Goal: Task Accomplishment & Management: Complete application form

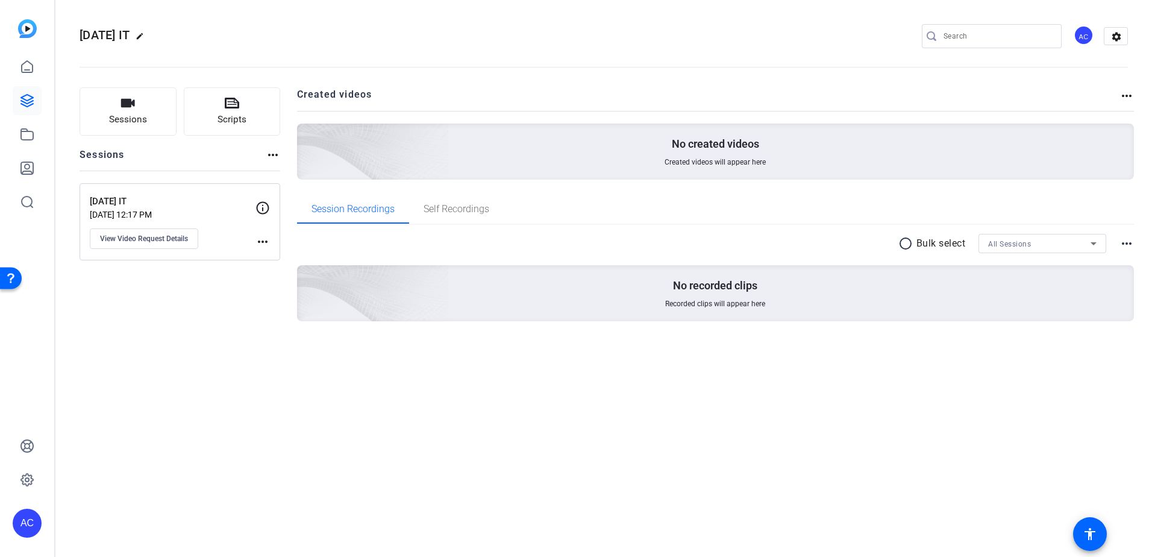
click at [27, 33] on img at bounding box center [27, 28] width 19 height 19
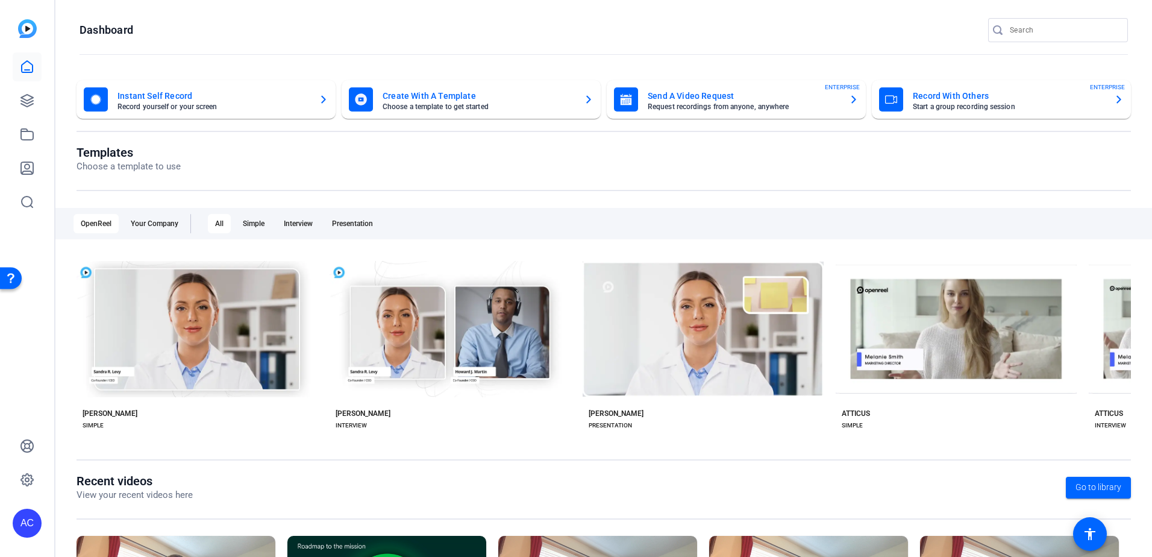
click at [414, 101] on mat-card-title "Create With A Template" at bounding box center [479, 96] width 192 height 14
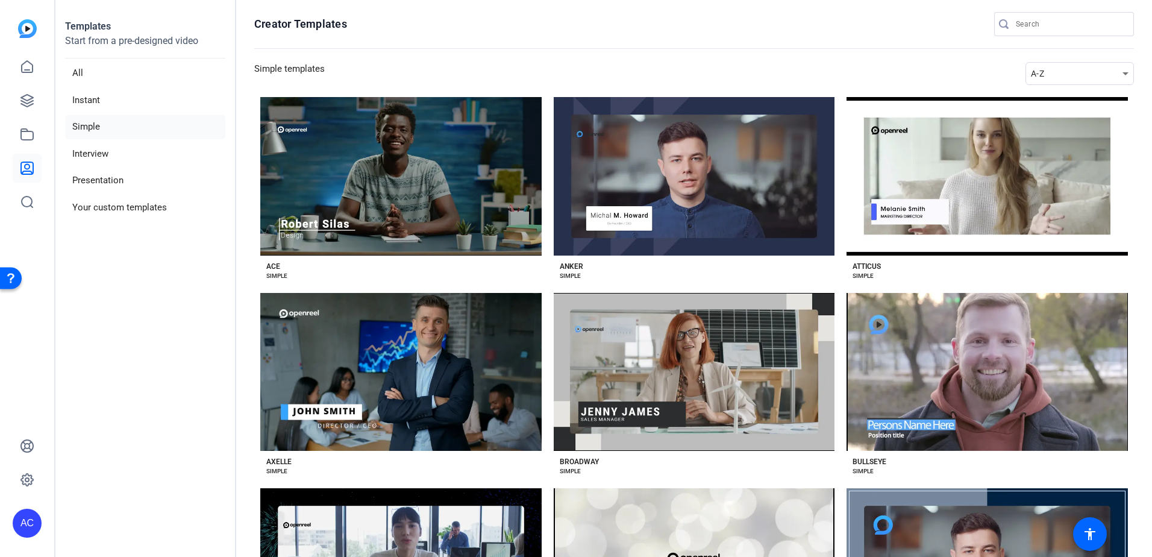
click at [28, 31] on img at bounding box center [27, 28] width 19 height 19
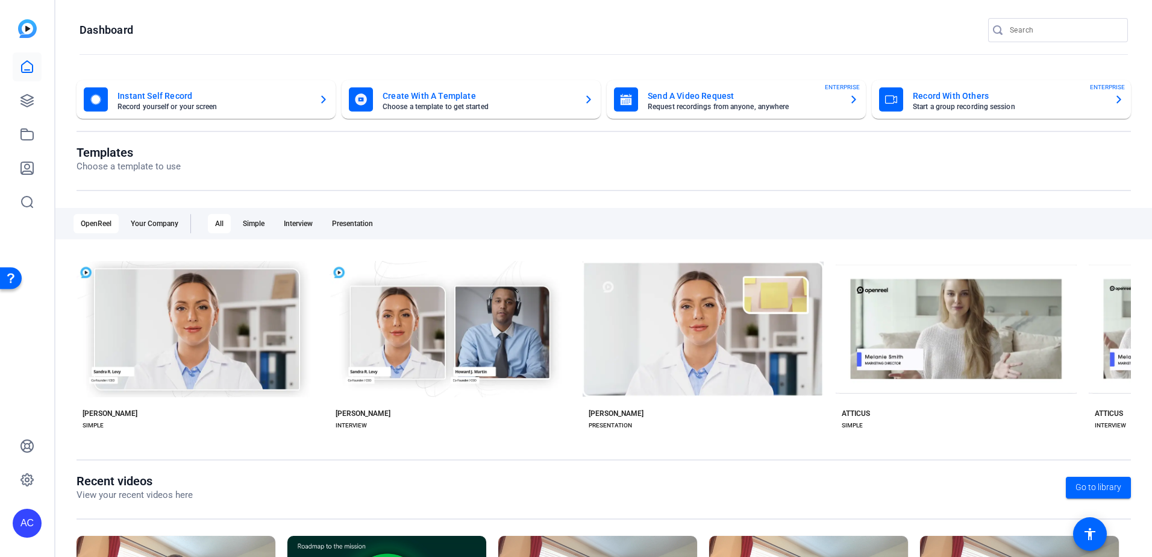
click at [701, 101] on mat-card-title "Send A Video Request" at bounding box center [744, 96] width 192 height 14
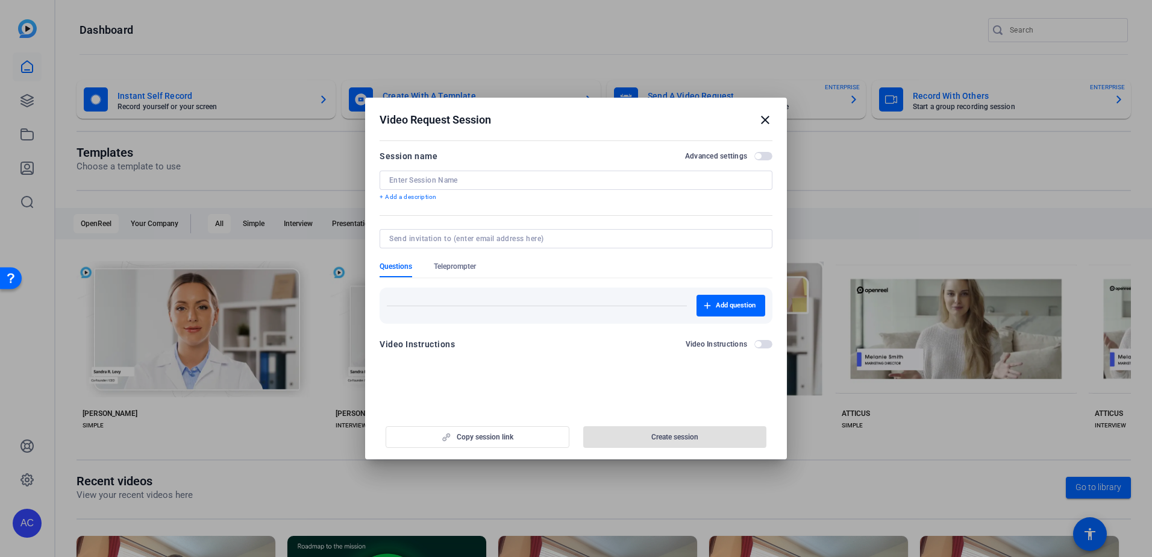
click at [485, 180] on input at bounding box center [576, 180] width 374 height 10
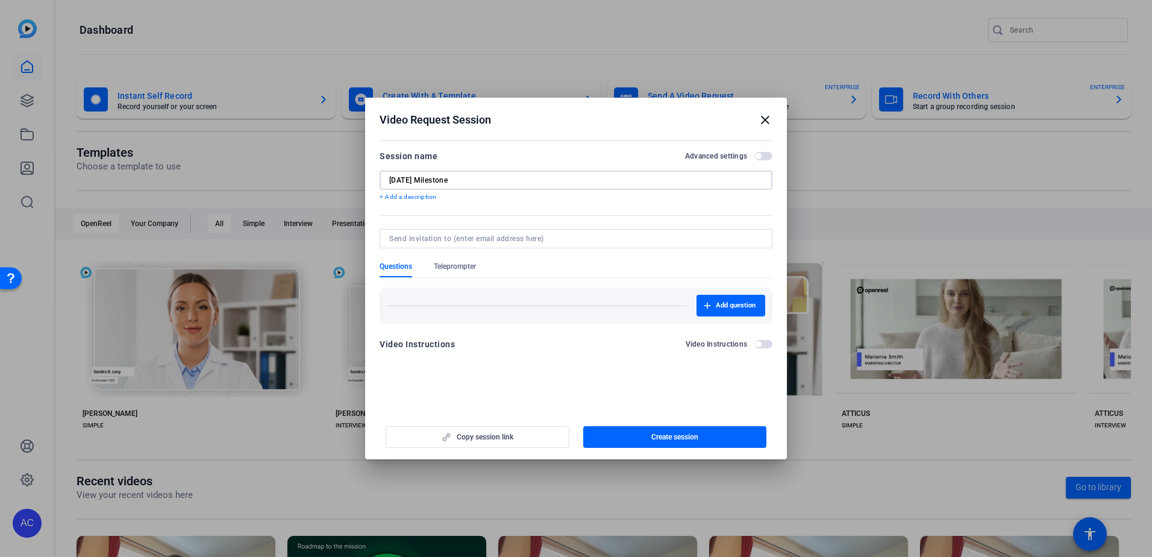
type input "[DATE] Milestone"
type input "[EMAIL_ADDRESS][DOMAIN_NAME]"
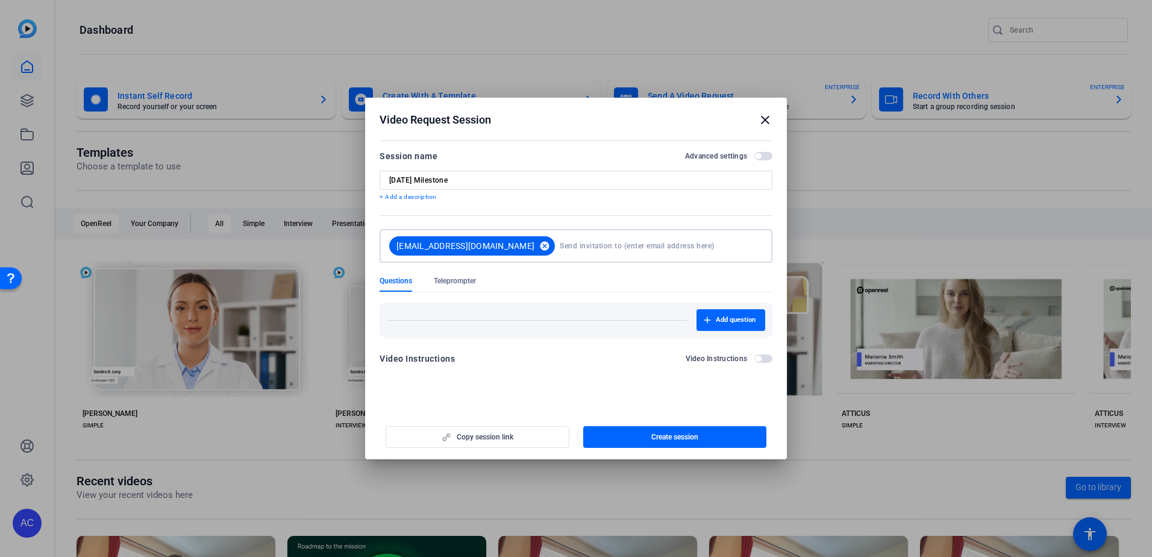
click at [534, 247] on mat-icon "cancel" at bounding box center [544, 245] width 20 height 11
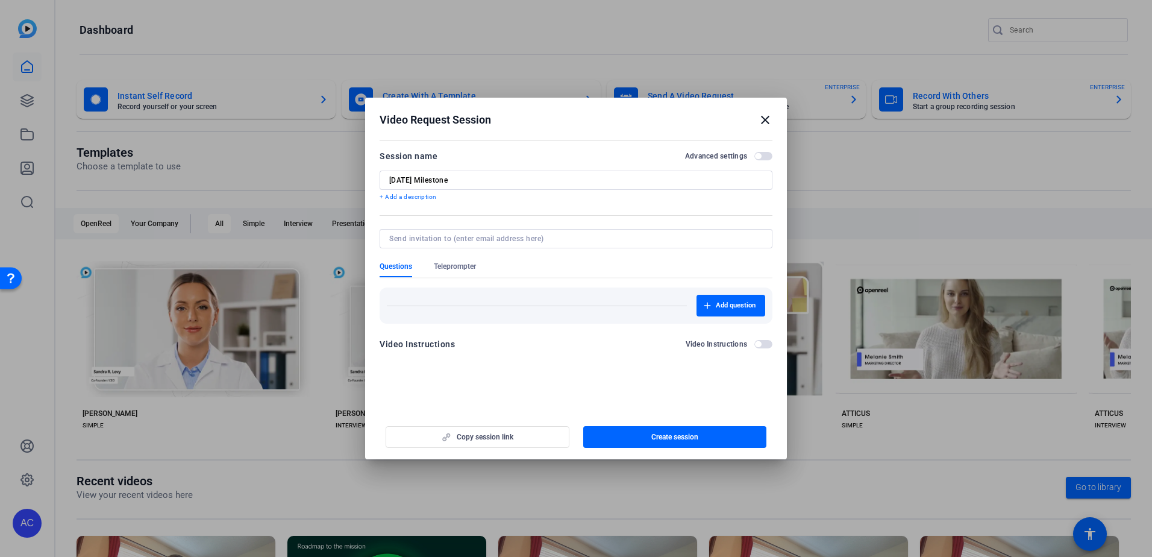
click at [520, 230] on div at bounding box center [576, 238] width 374 height 19
click at [520, 235] on input at bounding box center [573, 239] width 369 height 10
type input "K"
type input "[EMAIL_ADDRESS][DOMAIN_NAME]"
click at [663, 440] on span "Create session" at bounding box center [674, 437] width 47 height 10
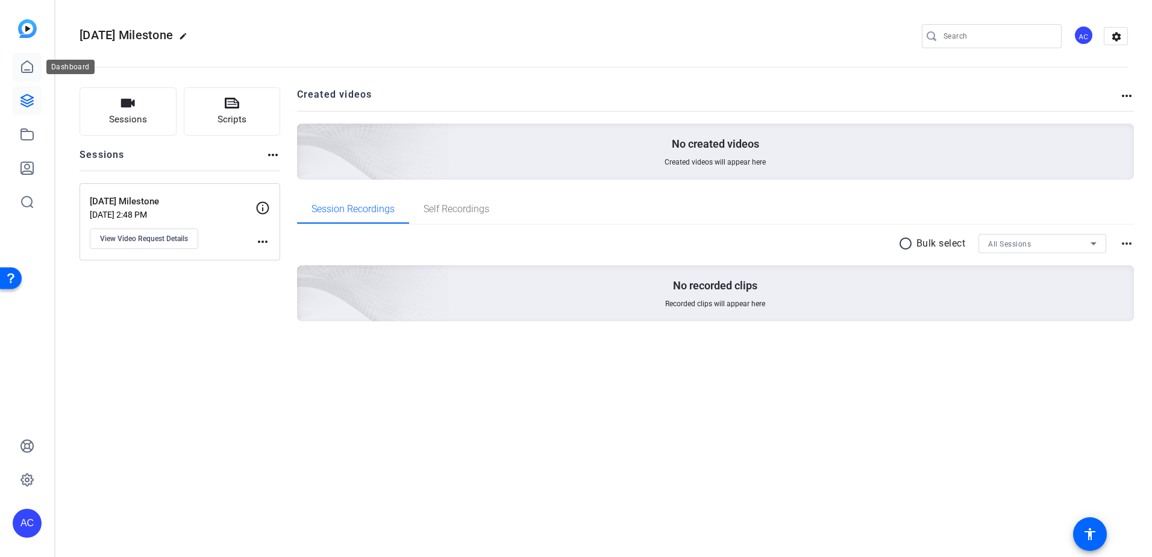
click at [33, 70] on icon at bounding box center [27, 67] width 14 height 14
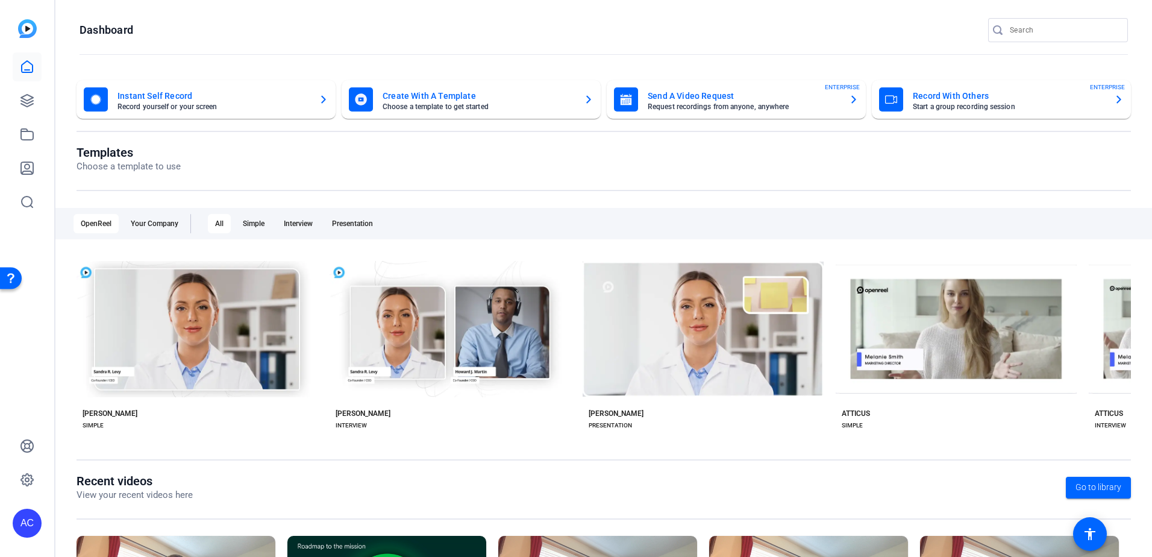
click at [748, 102] on mat-card-title "Send A Video Request" at bounding box center [744, 96] width 192 height 14
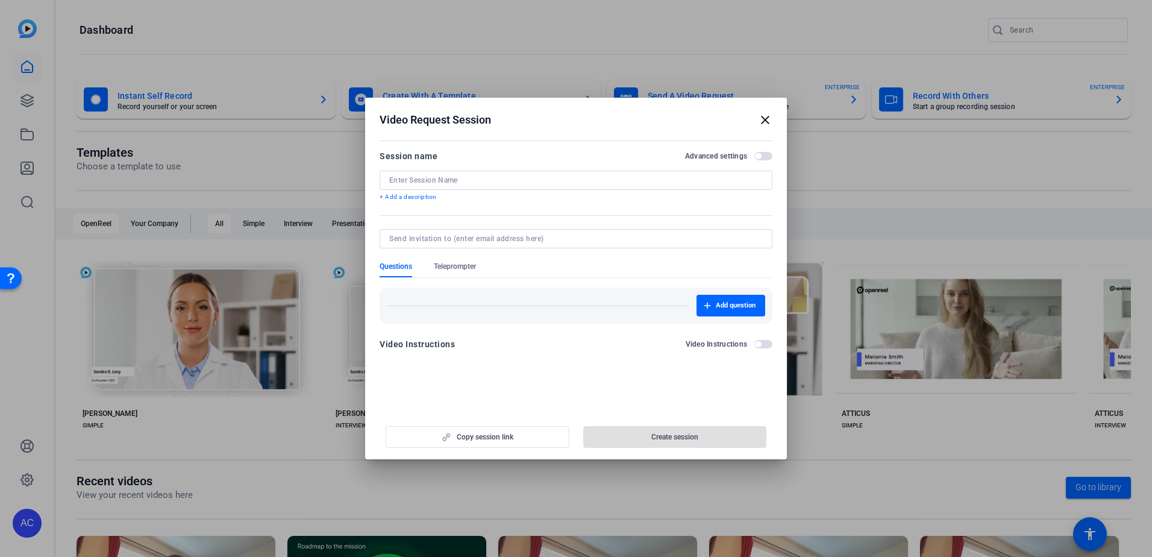
click at [536, 181] on input at bounding box center [576, 180] width 374 height 10
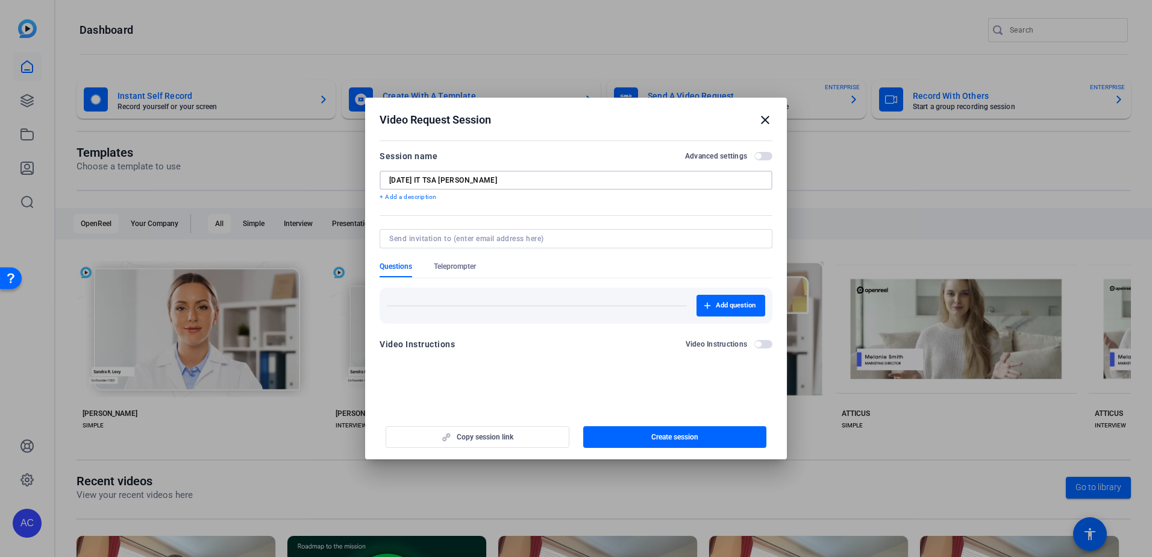
type input "[DATE] IT TSA [PERSON_NAME]"
type input "h"
type input "[EMAIL_ADDRESS][DOMAIN_NAME]"
click at [536, 260] on mat-form-field at bounding box center [576, 245] width 393 height 33
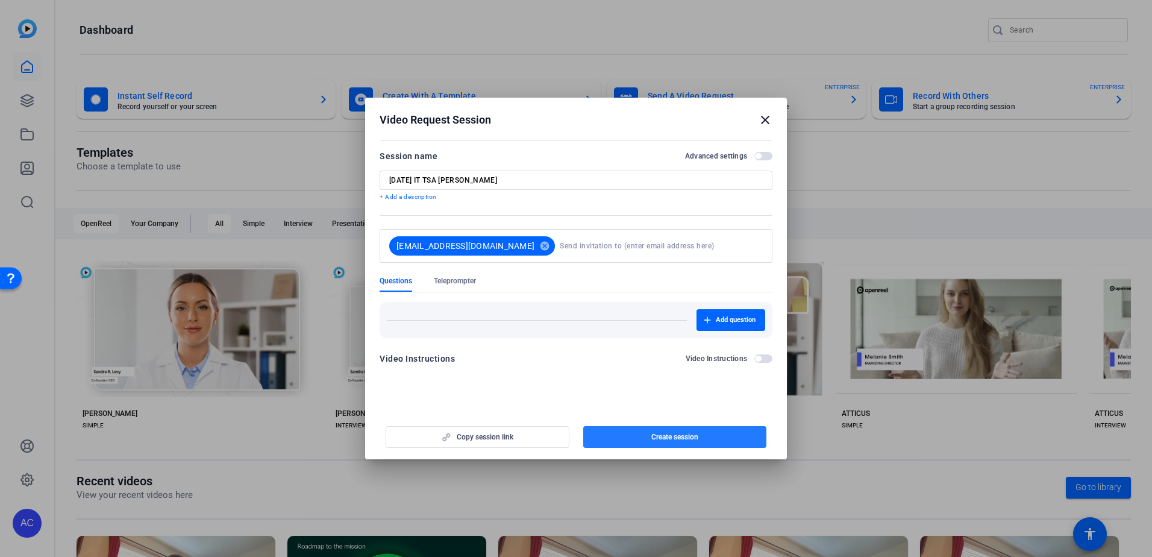
click at [656, 431] on span "button" at bounding box center [675, 436] width 184 height 29
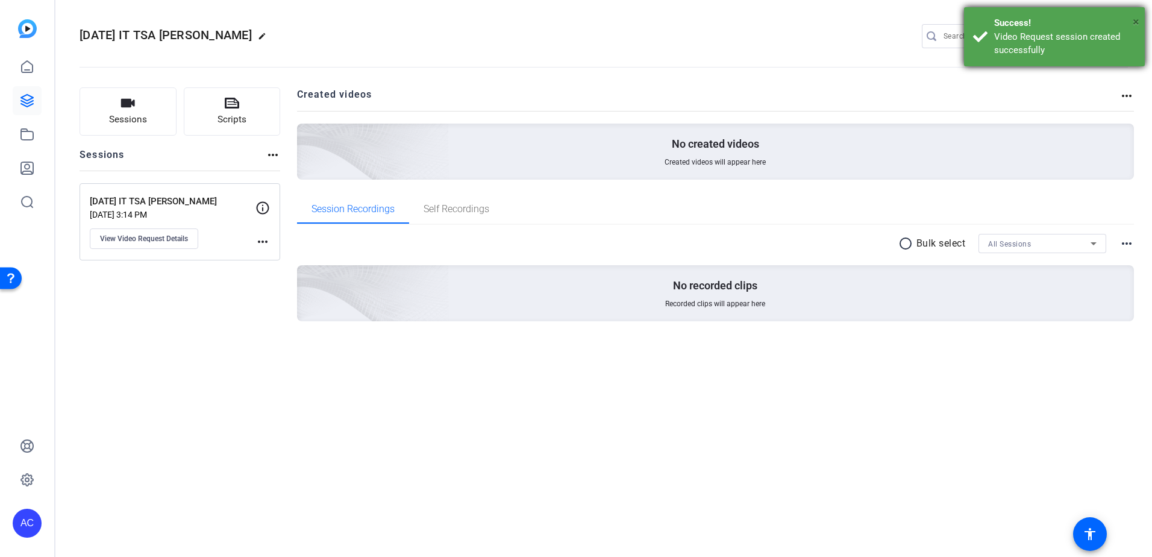
click at [1134, 25] on span "×" at bounding box center [1136, 21] width 7 height 14
